Goal: Task Accomplishment & Management: Manage account settings

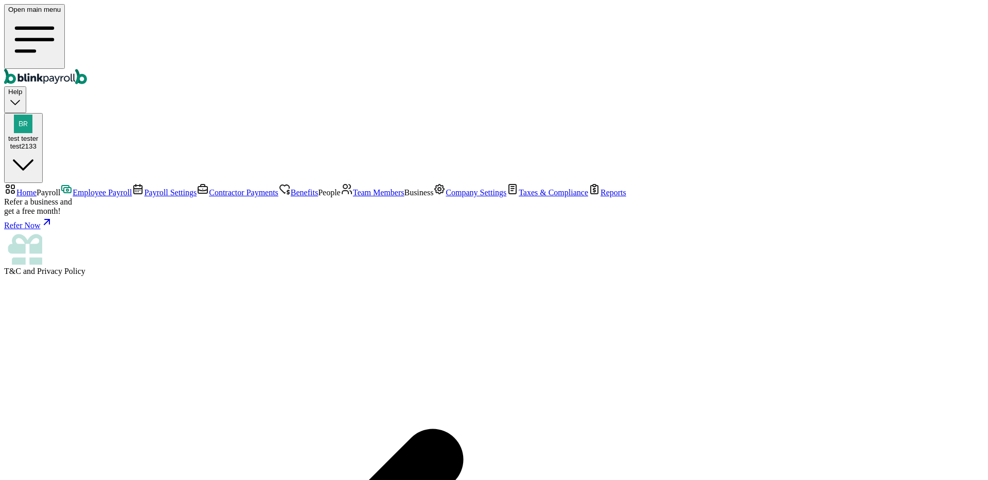
click at [353, 197] on span "Team Members" at bounding box center [378, 192] width 51 height 9
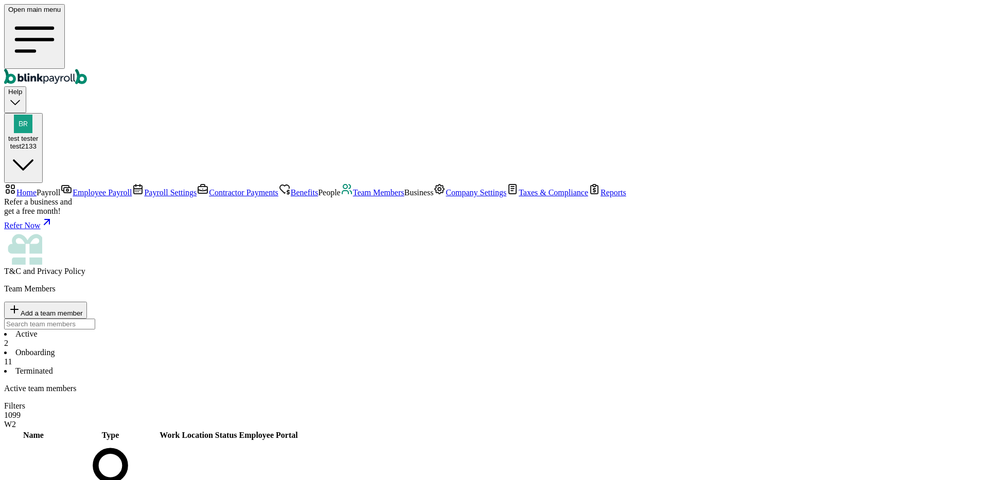
click at [217, 348] on li "Onboarding 11" at bounding box center [494, 357] width 980 height 19
click at [323, 468] on span "Complete" at bounding box center [308, 472] width 29 height 8
